Goal: Information Seeking & Learning: Learn about a topic

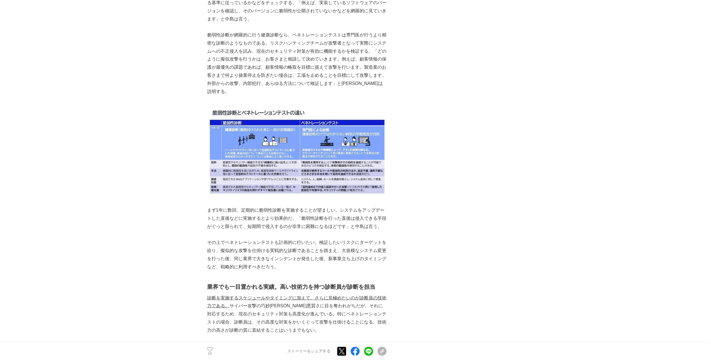
scroll to position [1374, 0]
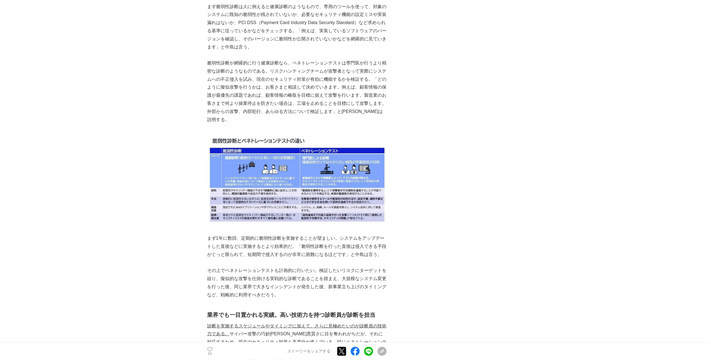
click at [154, 160] on main "脆弱性診断、ペネトレーションテストでシステムの安全を支える。攻撃者の視点で防御をリードするNECの「リスクハンティングチーム」 セキュリティ #セキュリティ …" at bounding box center [355, 202] width 711 height 3085
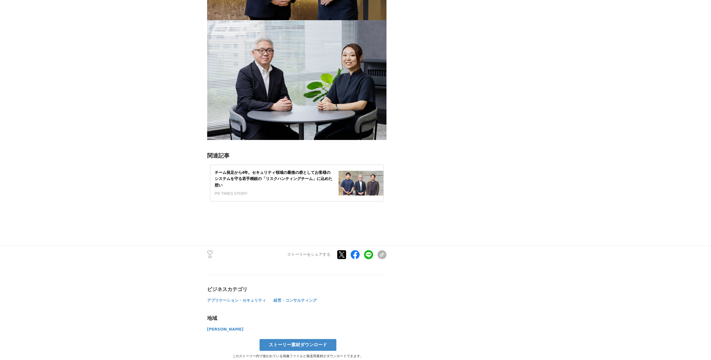
scroll to position [2524, 0]
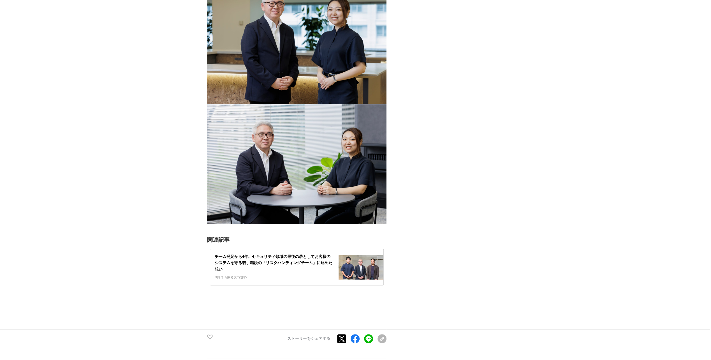
scroll to position [2440, 0]
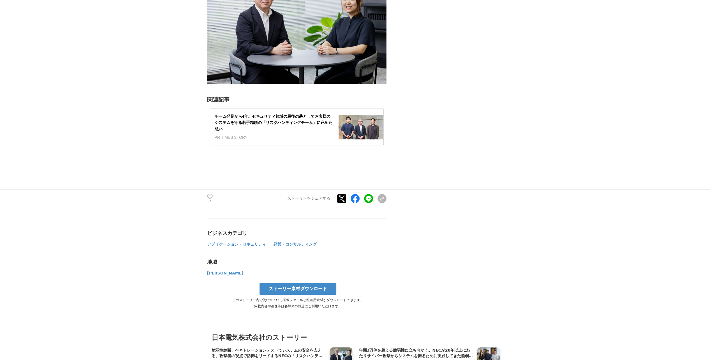
click at [257, 132] on div "チーム発足から4年。セキュリティ領域の最後の砦としてお客様のシステムを守る若手精鋭の「リスクハンティングチーム」に込めた想い" at bounding box center [274, 122] width 119 height 19
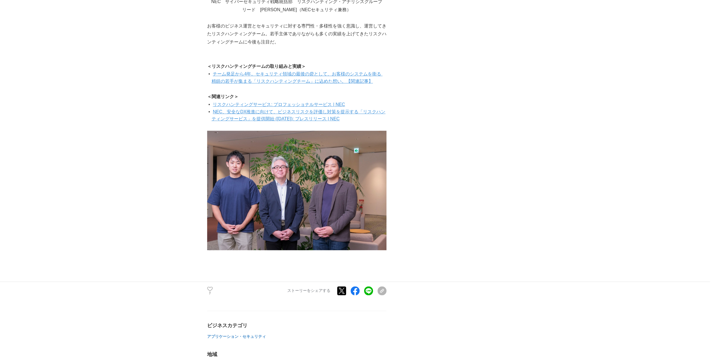
scroll to position [2552, 0]
